Goal: Information Seeking & Learning: Learn about a topic

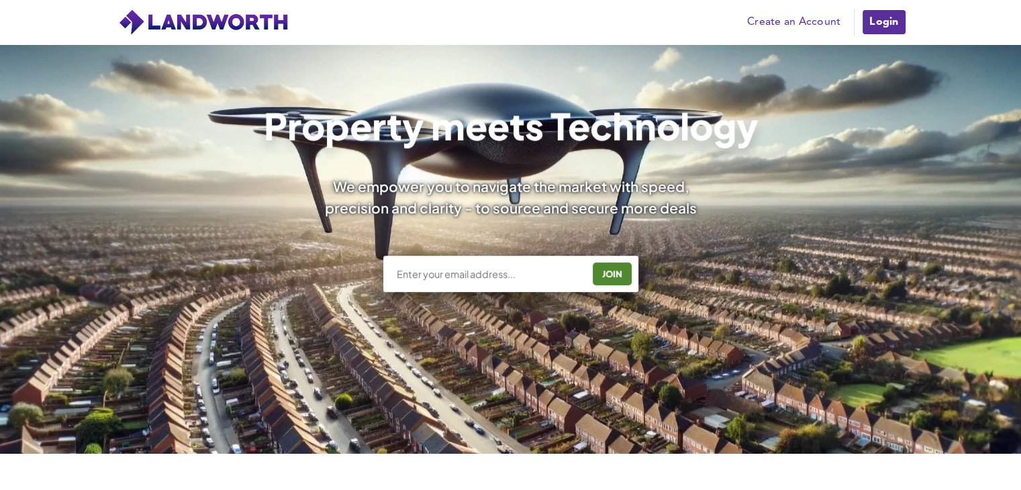
scroll to position [179, 0]
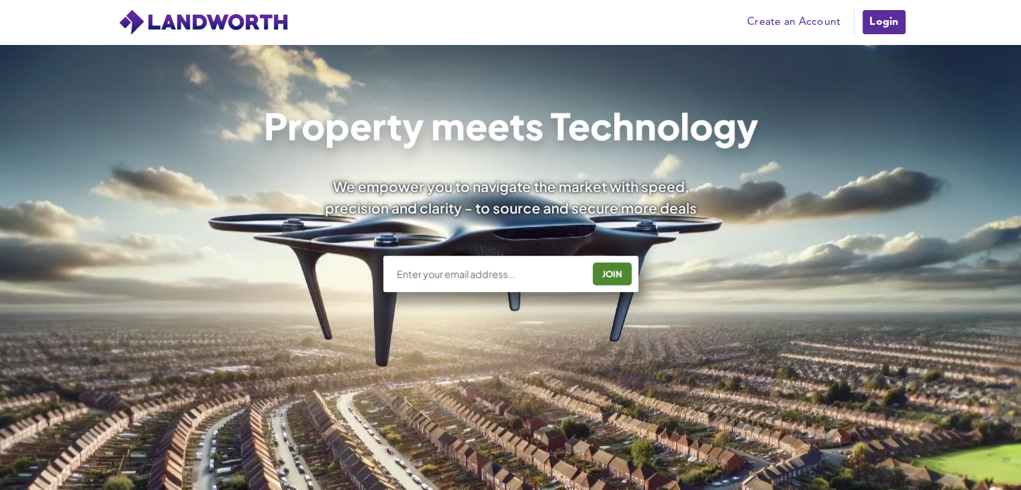
click at [893, 23] on link "Login" at bounding box center [883, 22] width 45 height 27
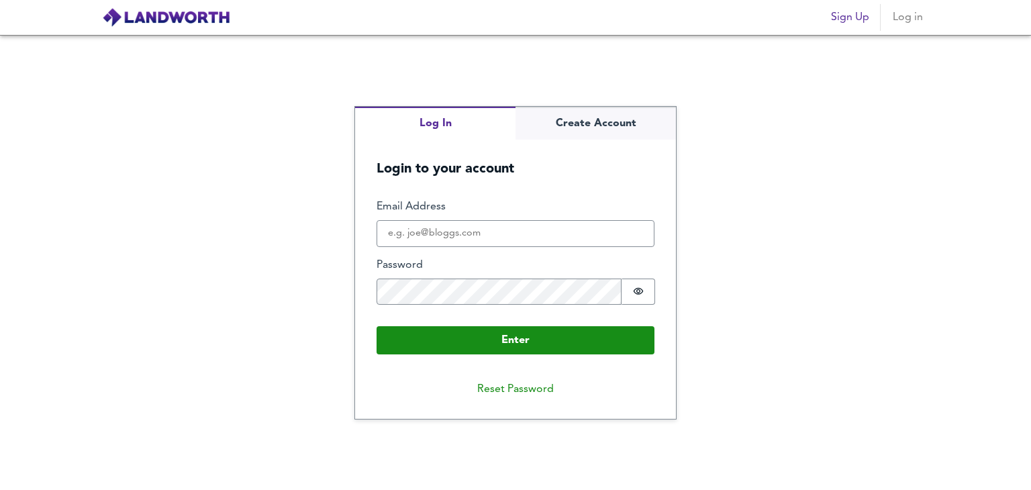
click at [497, 248] on fieldset "Enter Email Address Password Password is hidden Buffer" at bounding box center [516, 257] width 278 height 116
click at [507, 236] on input "Email Address" at bounding box center [516, 233] width 278 height 27
click at [579, 124] on div "Log In Create Account Login to your account Enter Email Address Password Passwo…" at bounding box center [515, 262] width 321 height 311
click at [438, 68] on div "Log In Create Account Login to your account Enter Email Address Password Passwo…" at bounding box center [515, 262] width 1031 height 455
click at [492, 228] on input "Email Address" at bounding box center [516, 233] width 278 height 27
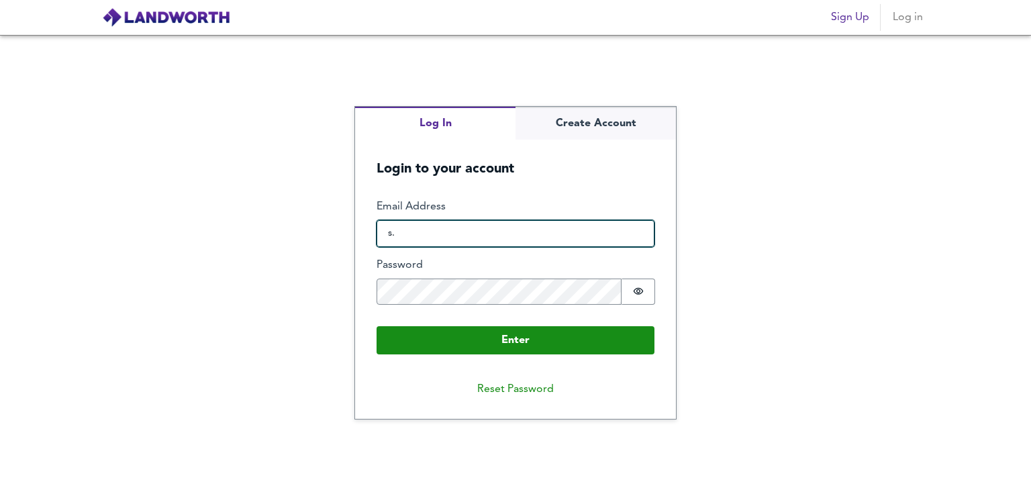
type input "s"
type input "amir@abrishamchiandco.com"
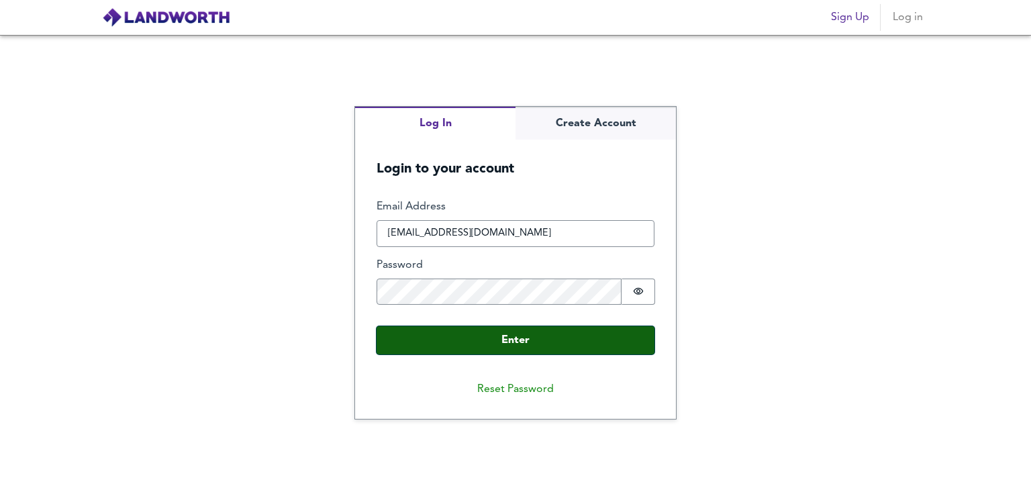
click at [564, 346] on button "Enter" at bounding box center [516, 340] width 278 height 28
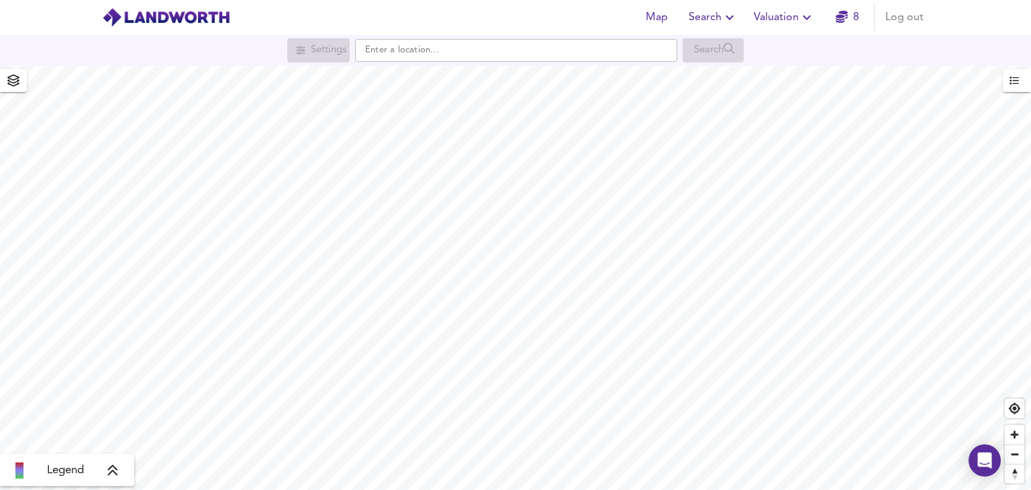
click at [607, 60] on div "Map Search Valuation 8 Log out Settings Search Legend UK Average Price for Octo…" at bounding box center [515, 245] width 1031 height 490
click at [401, 489] on html "Map Search Valuation 8 Log out Settings Search Legend UK Average Price for Octo…" at bounding box center [515, 245] width 1031 height 490
click at [408, 46] on input "text" at bounding box center [516, 50] width 322 height 23
type input "London W14 8QA"
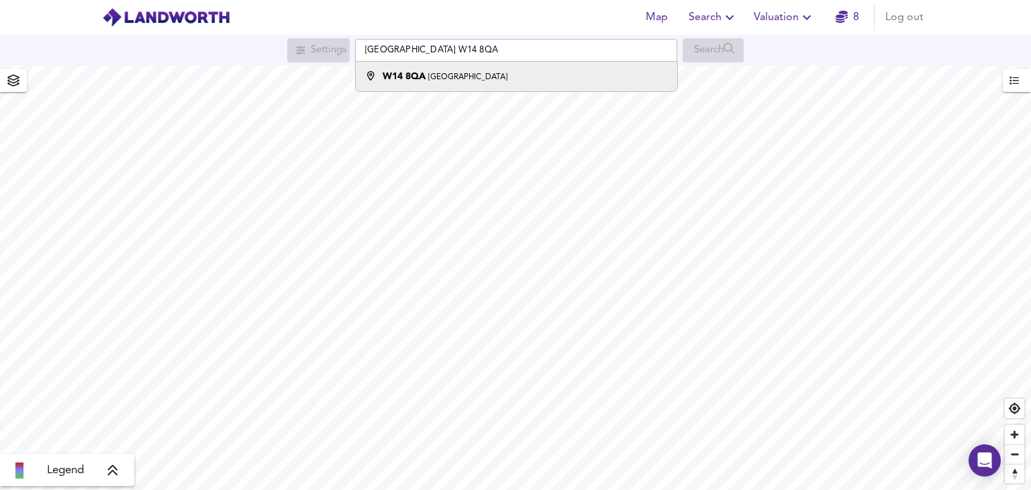
click at [440, 78] on small "London" at bounding box center [467, 77] width 79 height 8
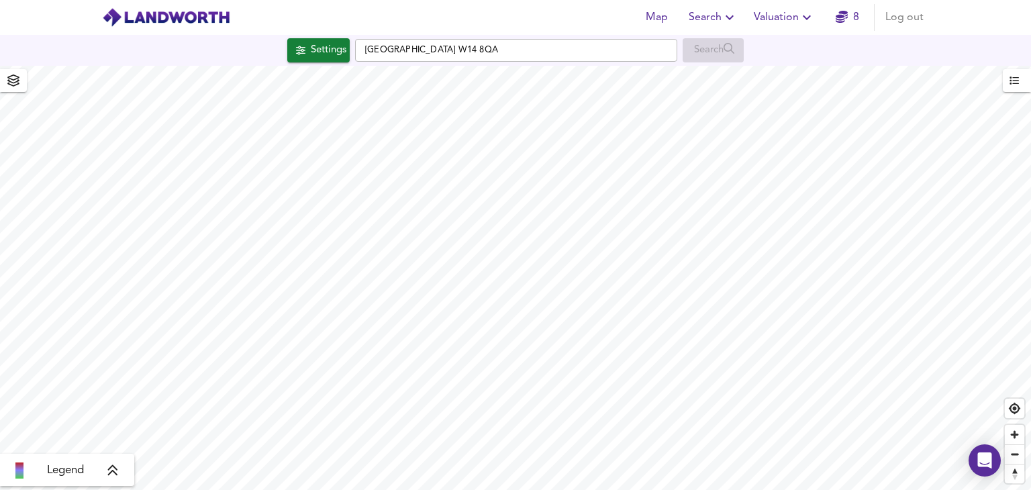
checkbox input "false"
checkbox input "true"
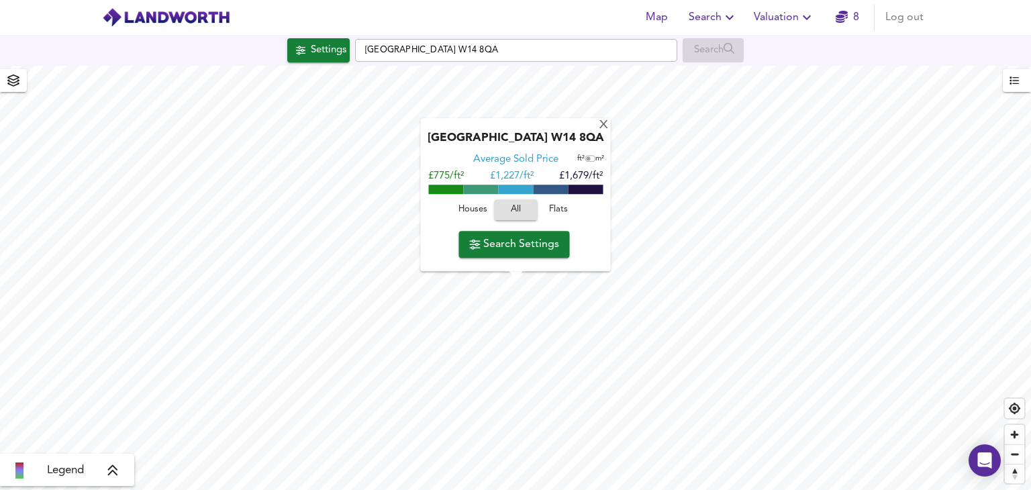
click at [511, 248] on span "Search Settings" at bounding box center [514, 244] width 89 height 19
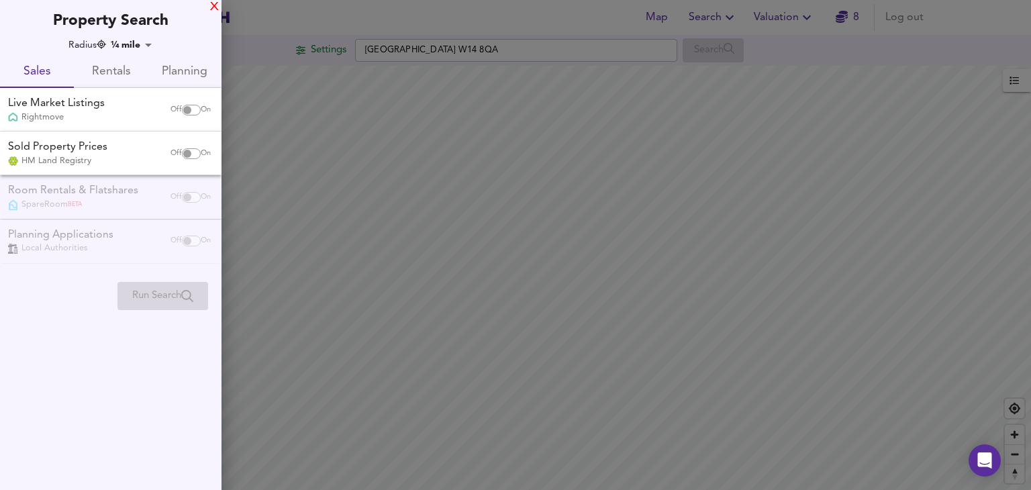
click at [214, 3] on div "X" at bounding box center [214, 7] width 9 height 9
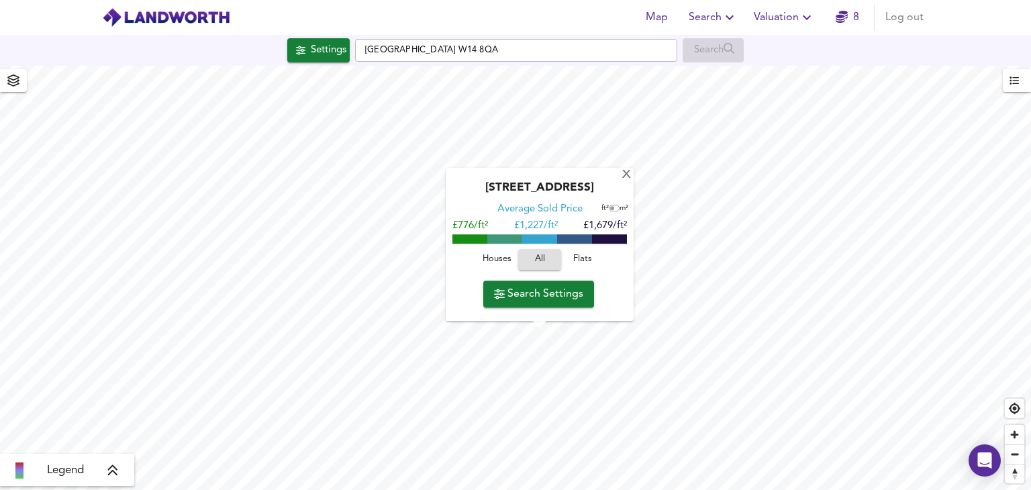
click at [540, 295] on span "Search Settings" at bounding box center [538, 294] width 89 height 19
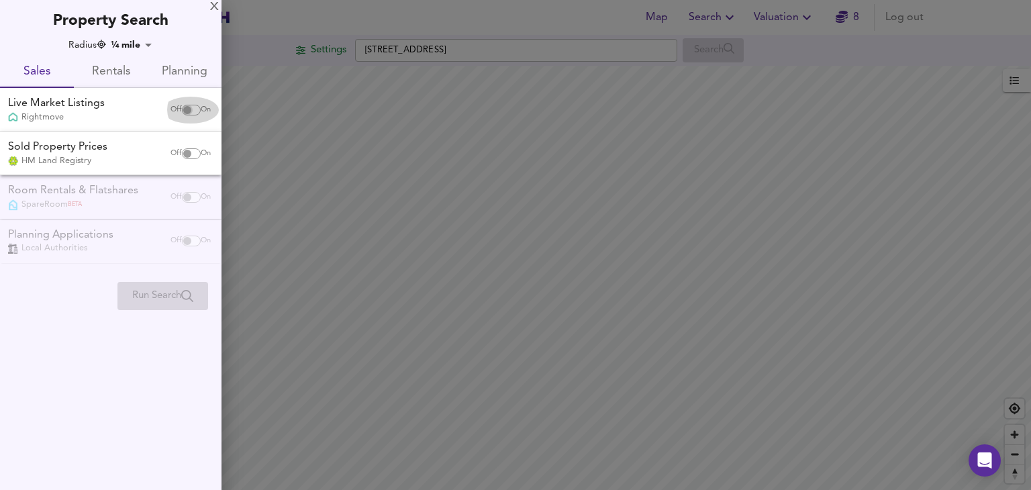
click at [183, 111] on input "checkbox" at bounding box center [187, 110] width 32 height 11
checkbox input "true"
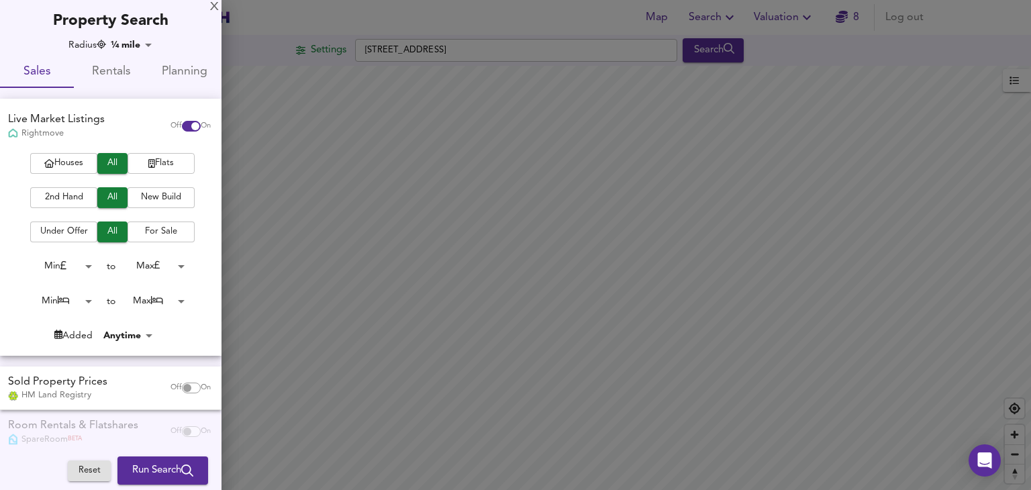
click at [164, 165] on span "Flats" at bounding box center [161, 163] width 54 height 15
click at [37, 198] on span "2nd Hand" at bounding box center [64, 197] width 54 height 15
click at [164, 236] on span "For Sale" at bounding box center [161, 231] width 54 height 15
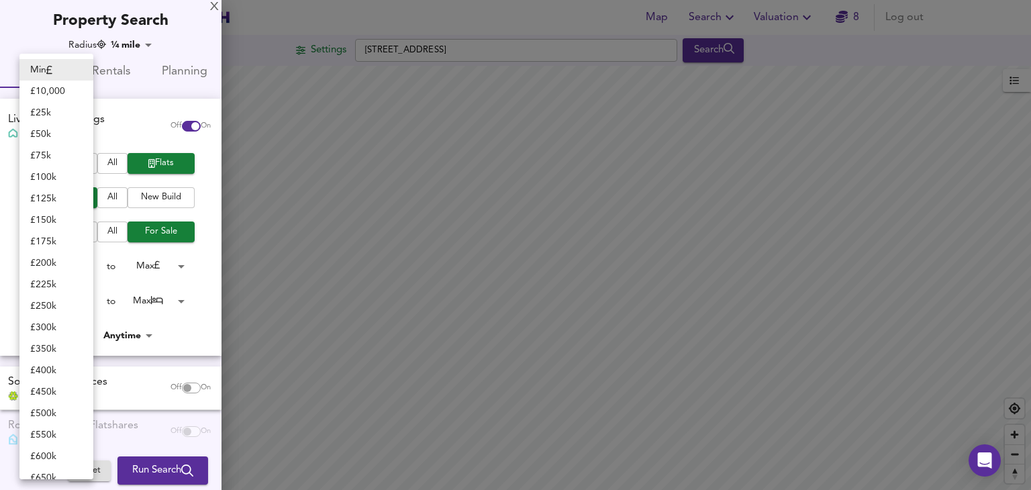
click at [83, 266] on body "Map Search Valuation 8 Log out Settings Kensington High Street, W14 8QA Search …" at bounding box center [515, 245] width 1031 height 490
click at [56, 414] on li "£ 500k" at bounding box center [56, 413] width 74 height 21
type input "500000"
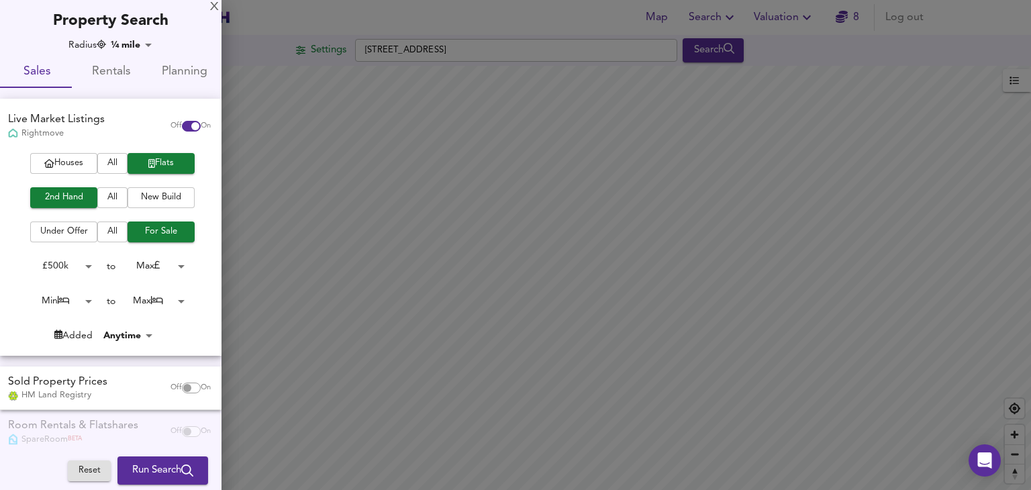
click at [89, 303] on body "Map Search Valuation 8 Log out Settings Kensington High Street, W14 8QA Search …" at bounding box center [515, 245] width 1031 height 490
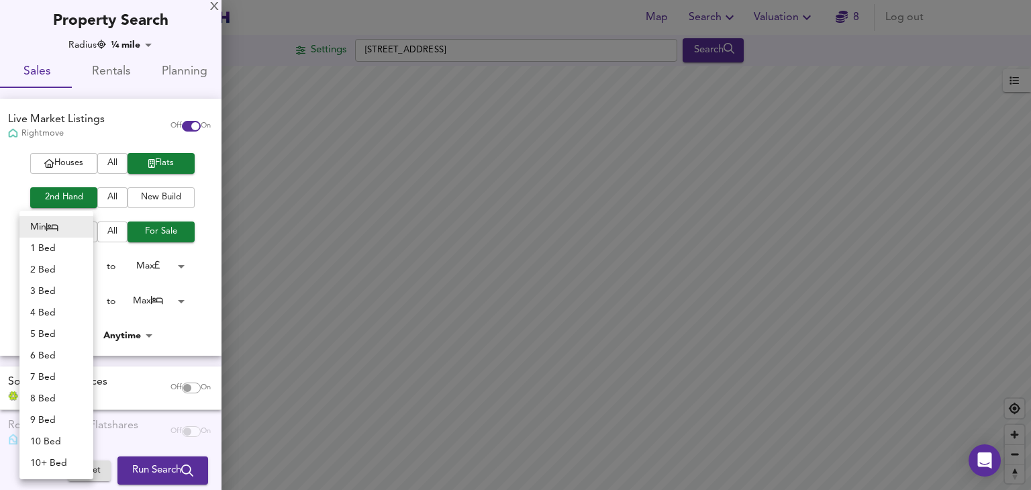
click at [56, 268] on li "2 Bed" at bounding box center [56, 269] width 74 height 21
type input "2"
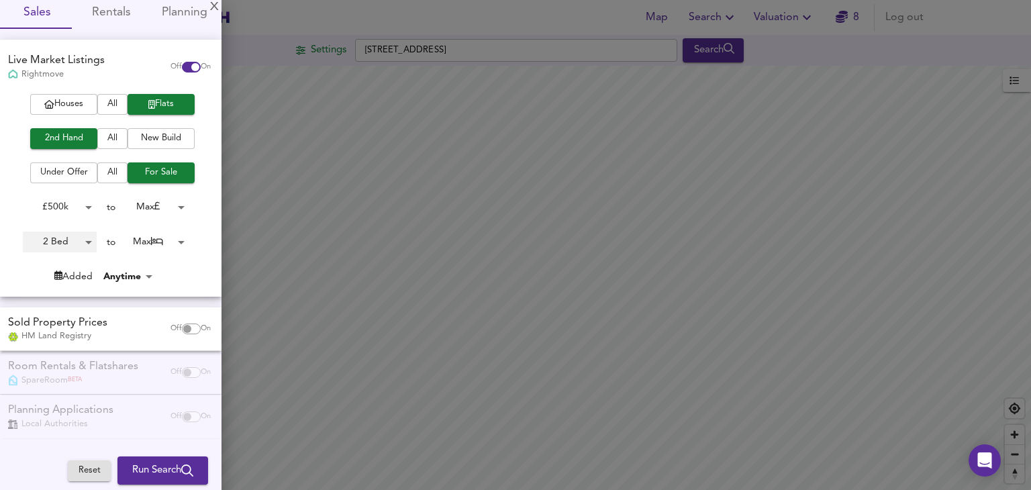
scroll to position [60, 0]
click at [168, 470] on span "Run Search" at bounding box center [162, 470] width 61 height 17
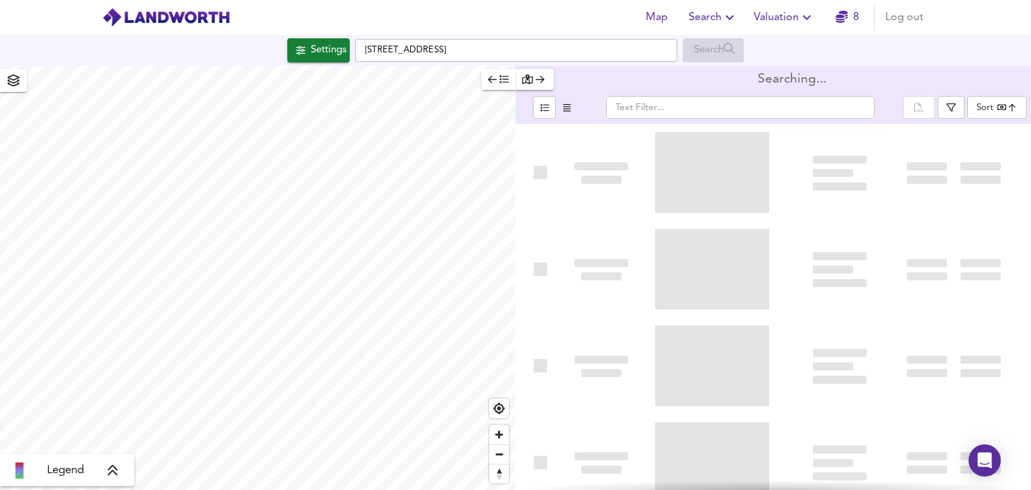
type input "bestdeal"
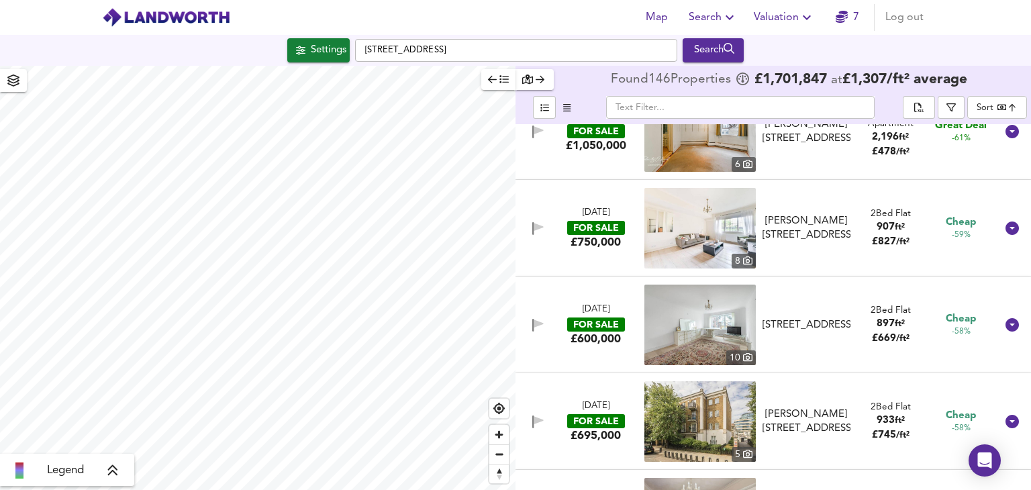
scroll to position [358, 0]
